Goal: Task Accomplishment & Management: Manage account settings

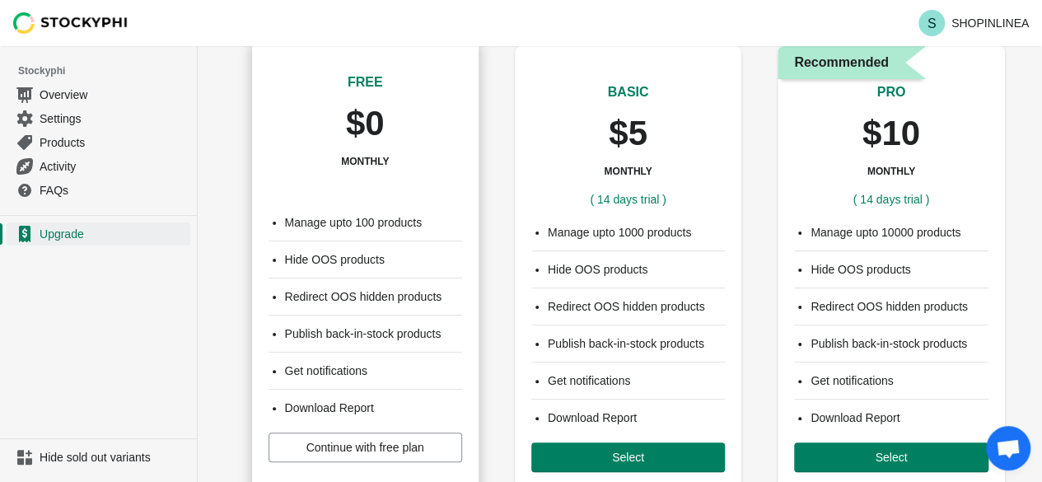
scroll to position [165, 0]
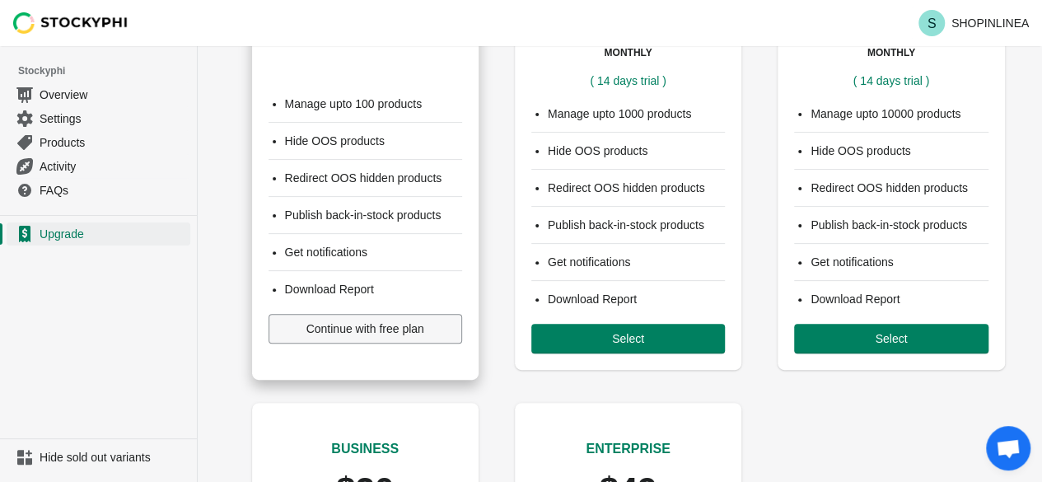
click at [358, 329] on span "Continue with free plan" at bounding box center [366, 328] width 118 height 13
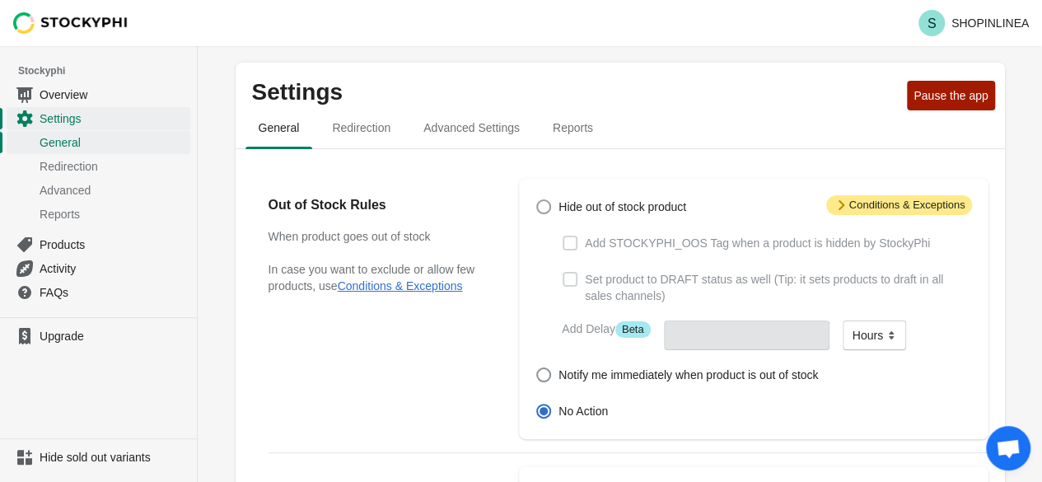
click at [542, 208] on span at bounding box center [543, 206] width 15 height 15
click at [537, 200] on input "Hide out of stock product" at bounding box center [536, 199] width 1 height 1
radio input "true"
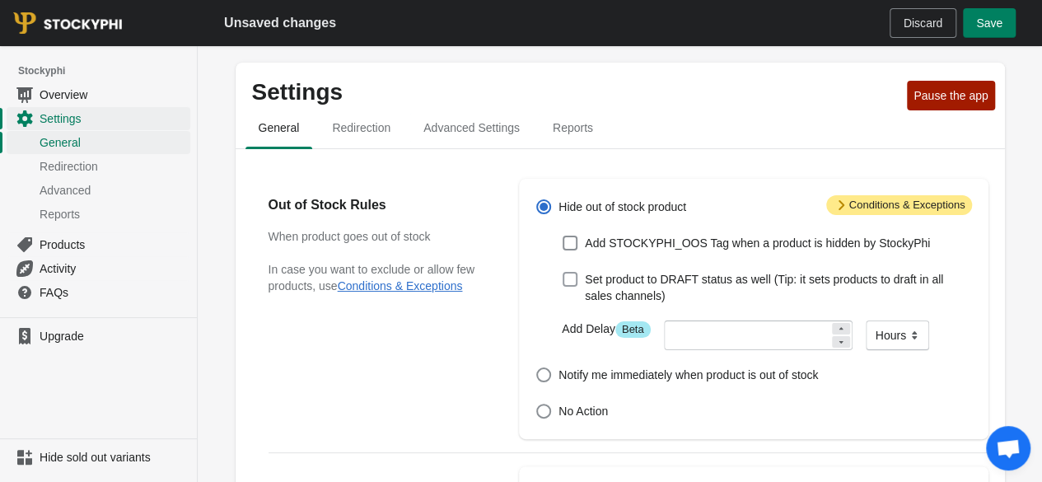
click at [573, 279] on span at bounding box center [570, 279] width 15 height 15
click at [564, 273] on input "Set product to DRAFT status as well (Tip: it sets products to draft in all sale…" at bounding box center [563, 272] width 1 height 1
checkbox input "true"
click at [583, 382] on span "Notify me immediately when product is out of stock" at bounding box center [689, 375] width 260 height 16
click at [537, 368] on input "Notify me immediately when product is out of stock" at bounding box center [536, 367] width 1 height 1
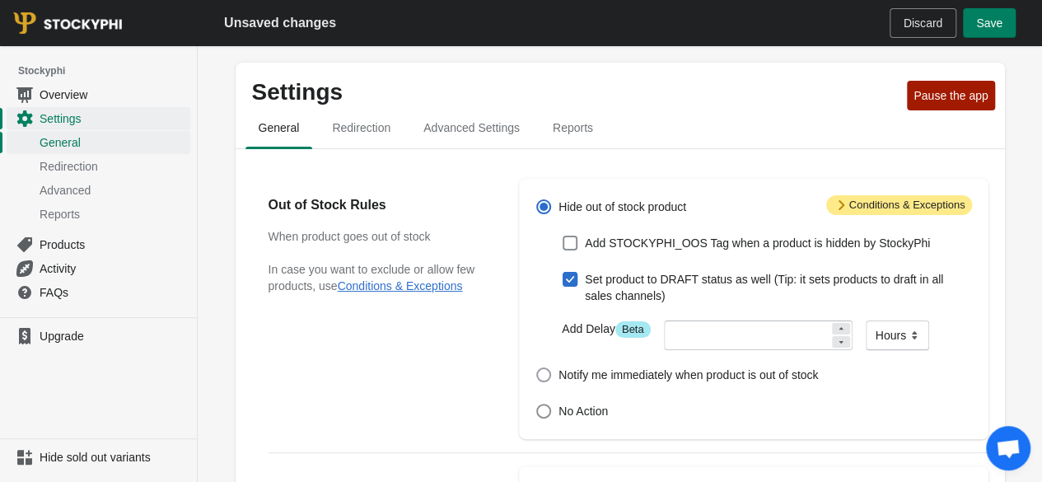
radio input "true"
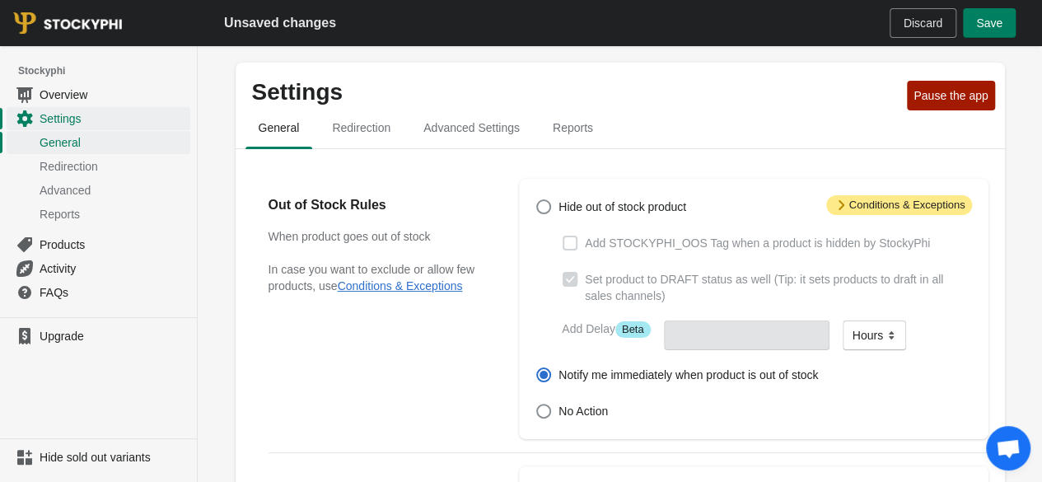
click at [568, 225] on div "Hide out of stock product Add STOCKYPHI_OOS Tag when a product is hidden by Sto…" at bounding box center [745, 308] width 452 height 227
click at [570, 215] on label "Hide out of stock product" at bounding box center [611, 206] width 151 height 23
click at [537, 200] on input "Hide out of stock product" at bounding box center [536, 199] width 1 height 1
radio input "true"
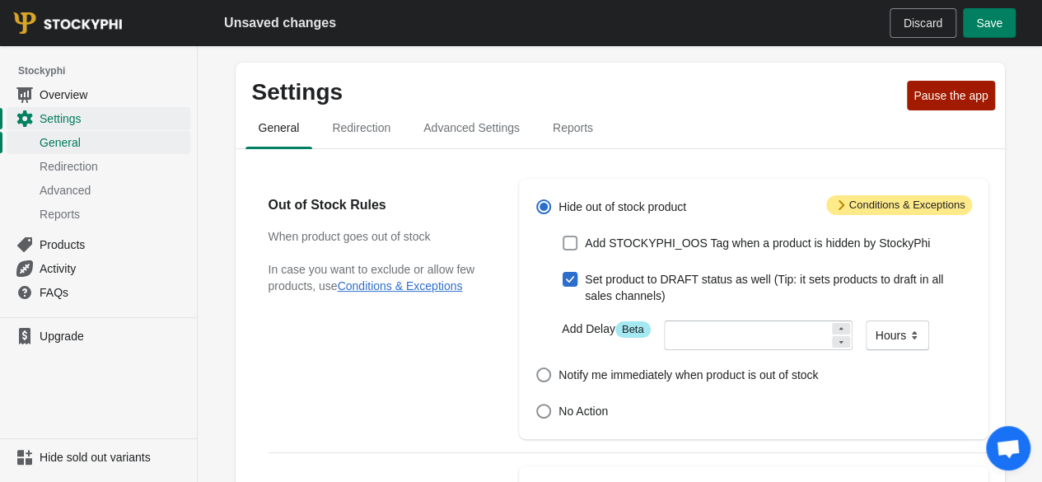
click at [570, 240] on span at bounding box center [570, 243] width 15 height 15
click at [564, 236] on input "Add STOCKYPHI_OOS Tag when a product is hidden by StockyPhi" at bounding box center [563, 236] width 1 height 1
checkbox input "true"
click at [990, 26] on span "Save" at bounding box center [989, 22] width 26 height 13
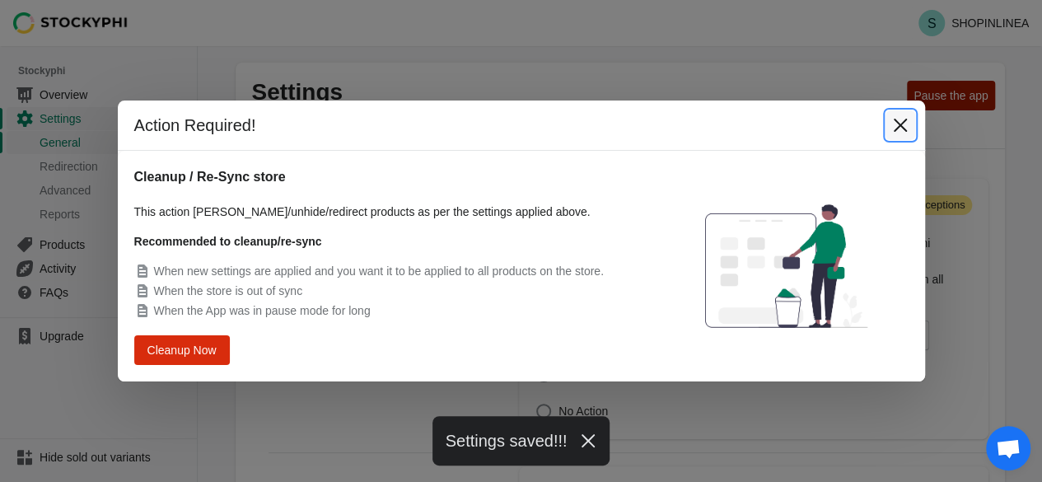
click at [905, 133] on icon "Close" at bounding box center [900, 125] width 16 height 16
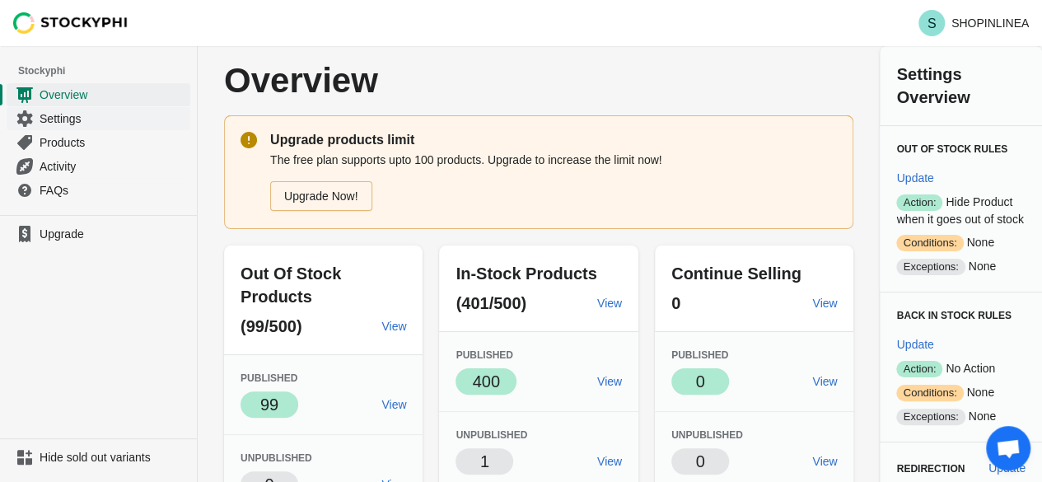
click at [54, 117] on span "Settings" at bounding box center [113, 118] width 147 height 16
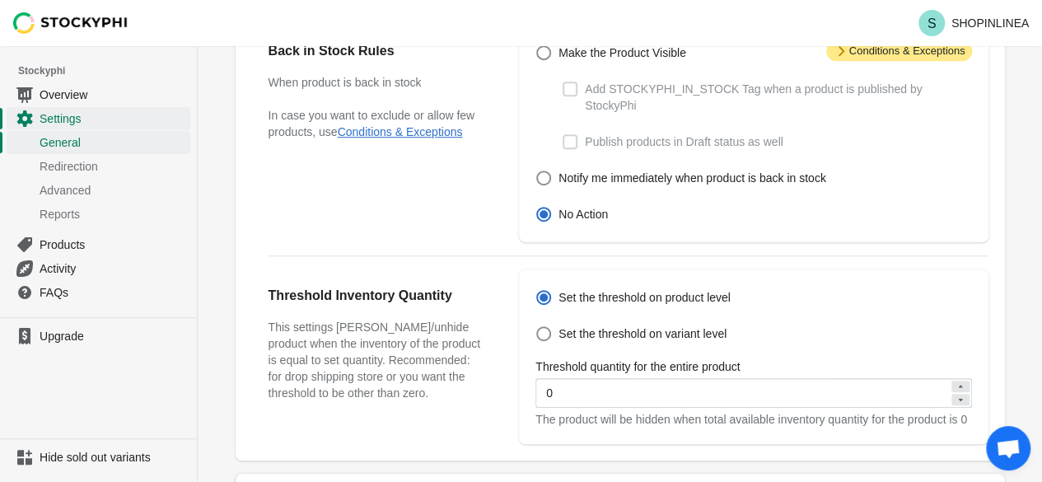
scroll to position [412, 0]
